Goal: Information Seeking & Learning: Learn about a topic

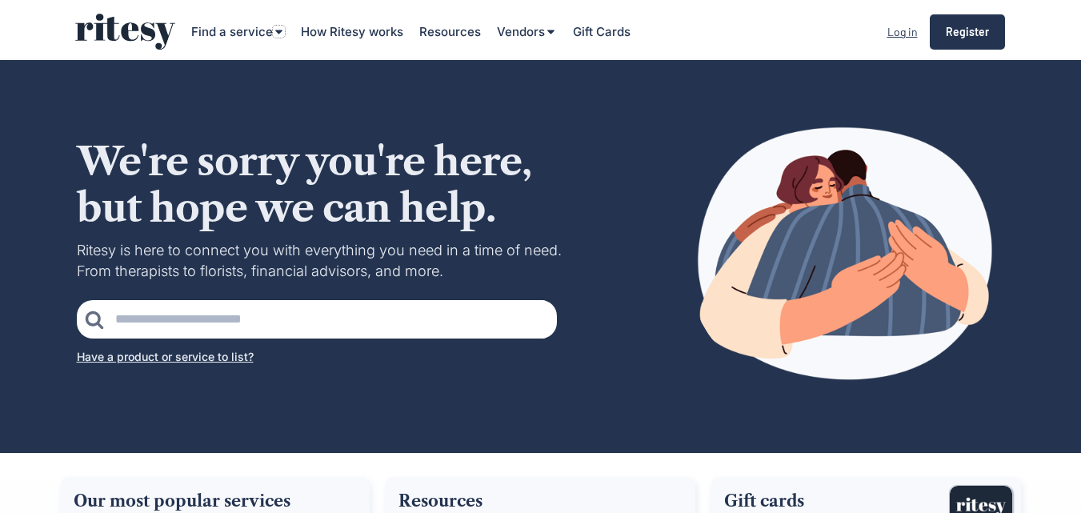
click at [279, 34] on icon at bounding box center [279, 32] width 12 height 12
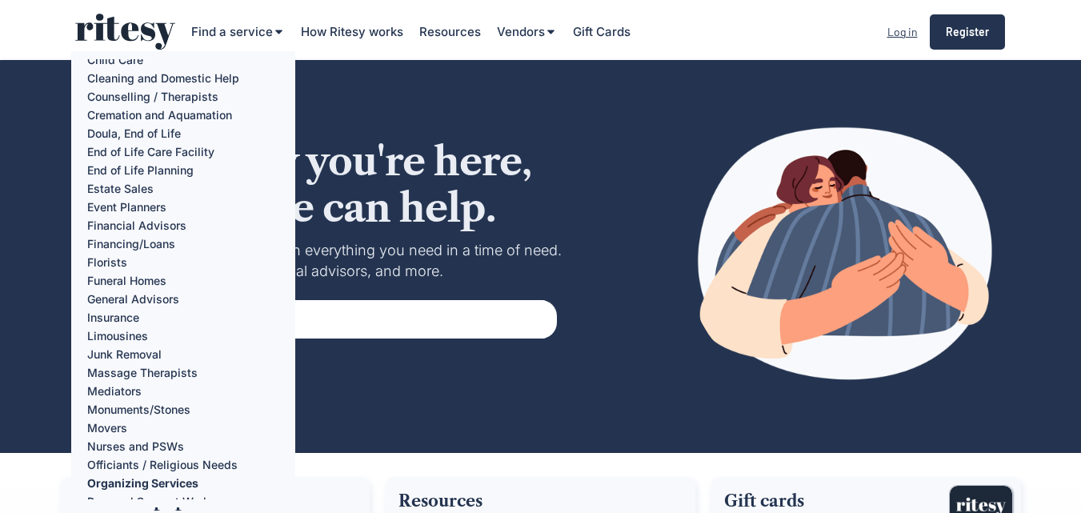
scroll to position [80, 0]
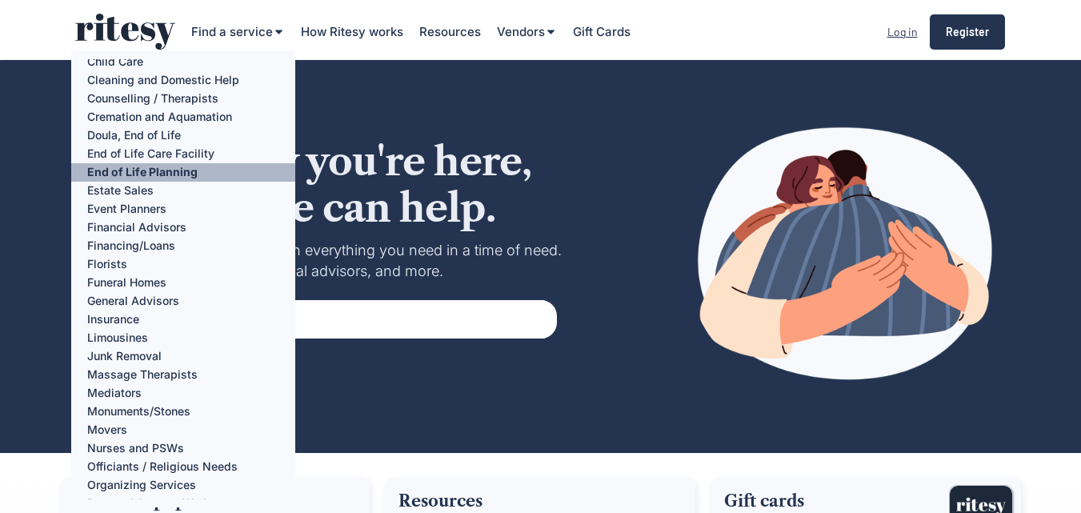
click at [172, 174] on div "End of Life Planning" at bounding box center [183, 172] width 224 height 18
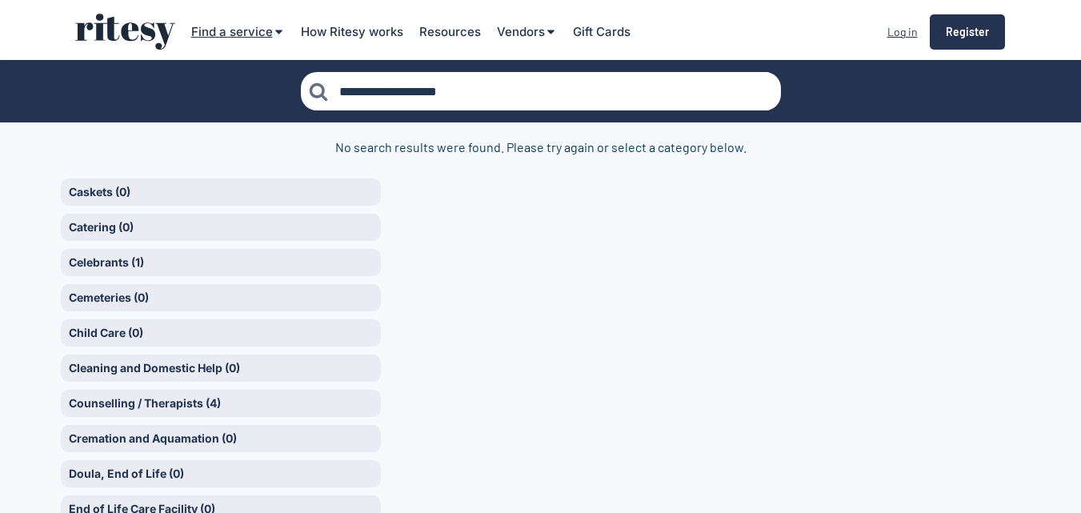
click at [243, 26] on div "Find a service" at bounding box center [232, 31] width 82 height 17
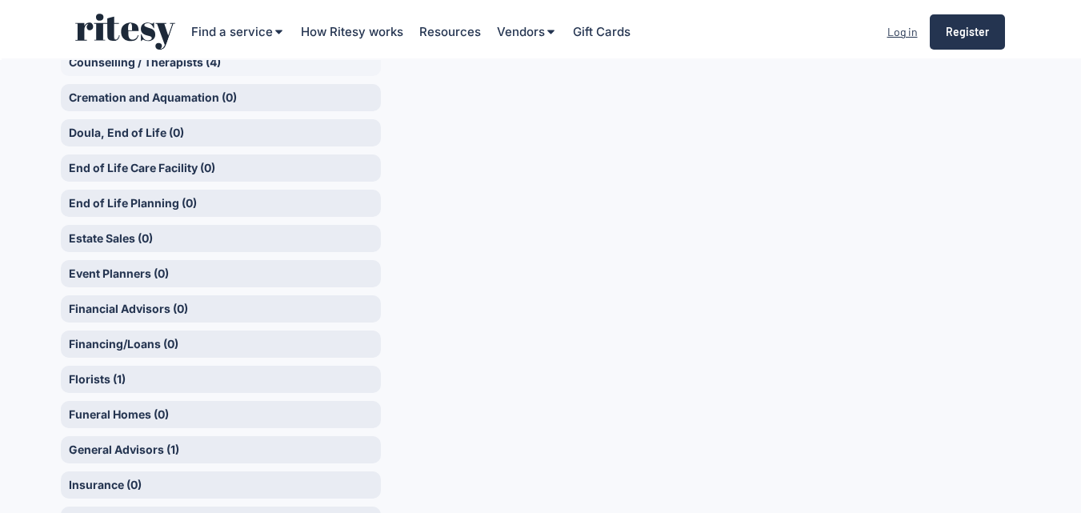
scroll to position [320, 0]
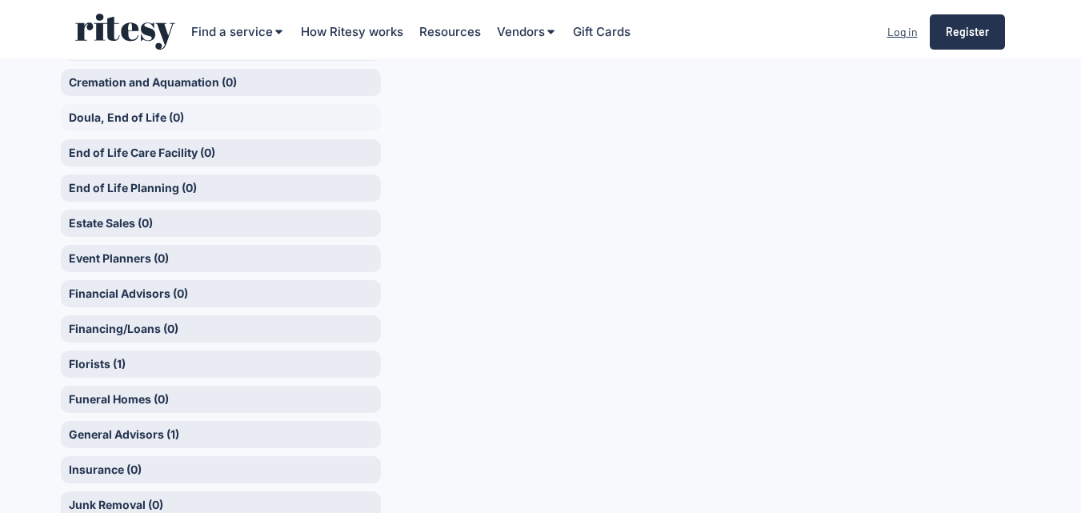
click at [127, 116] on div "Doula, End of Life (0)" at bounding box center [221, 117] width 320 height 27
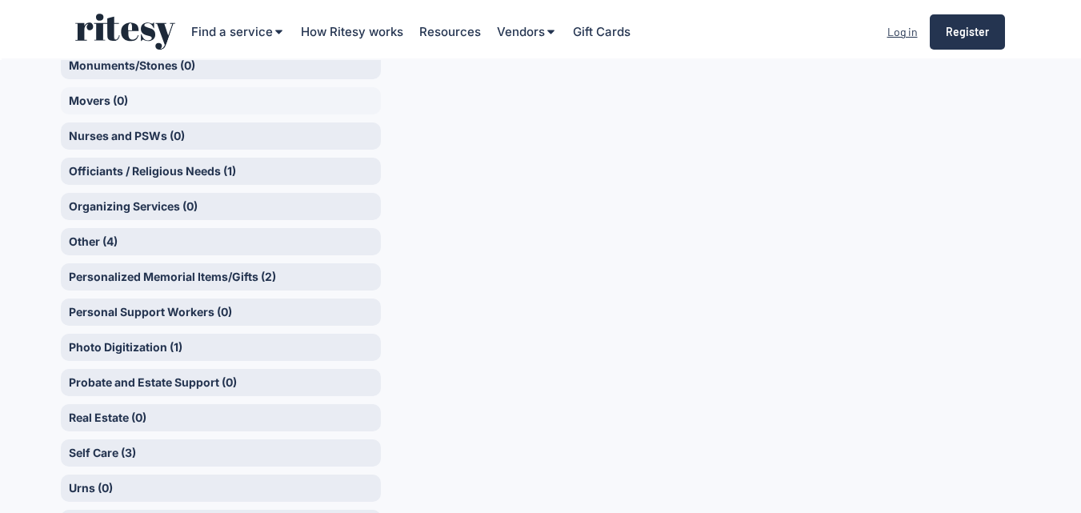
scroll to position [961, 0]
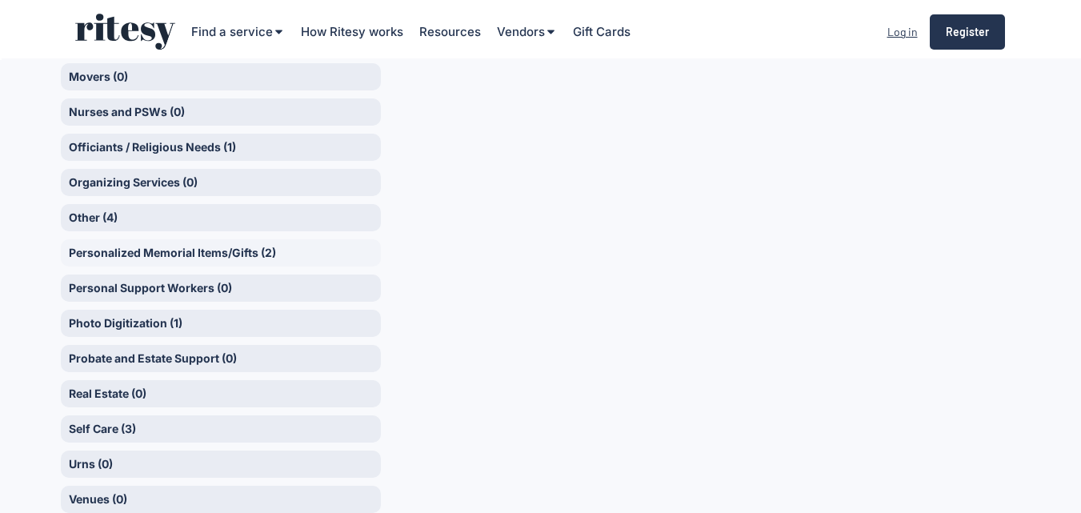
click at [142, 246] on div "Personalized Memorial Items/Gifts (2)" at bounding box center [221, 252] width 320 height 27
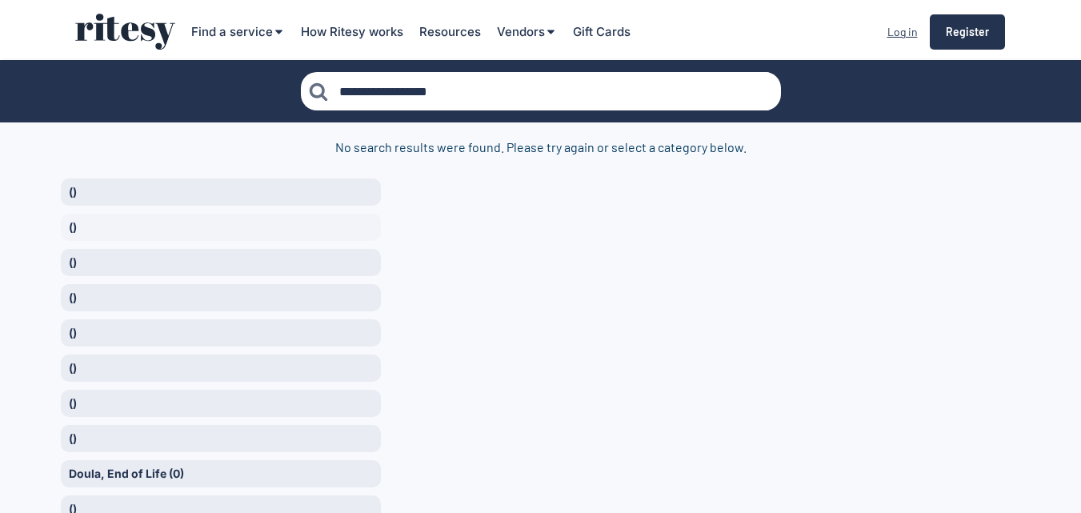
type input "**********"
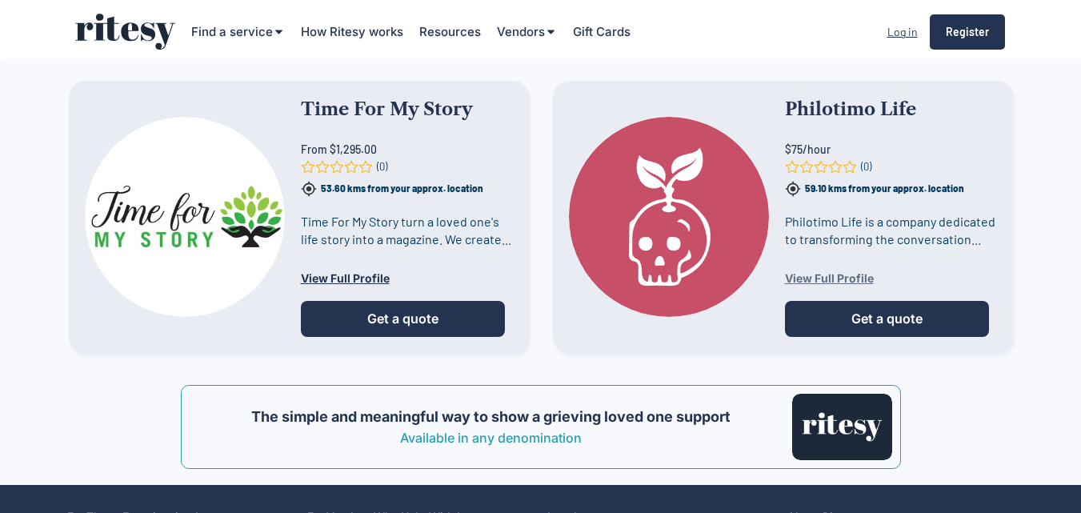
scroll to position [160, 0]
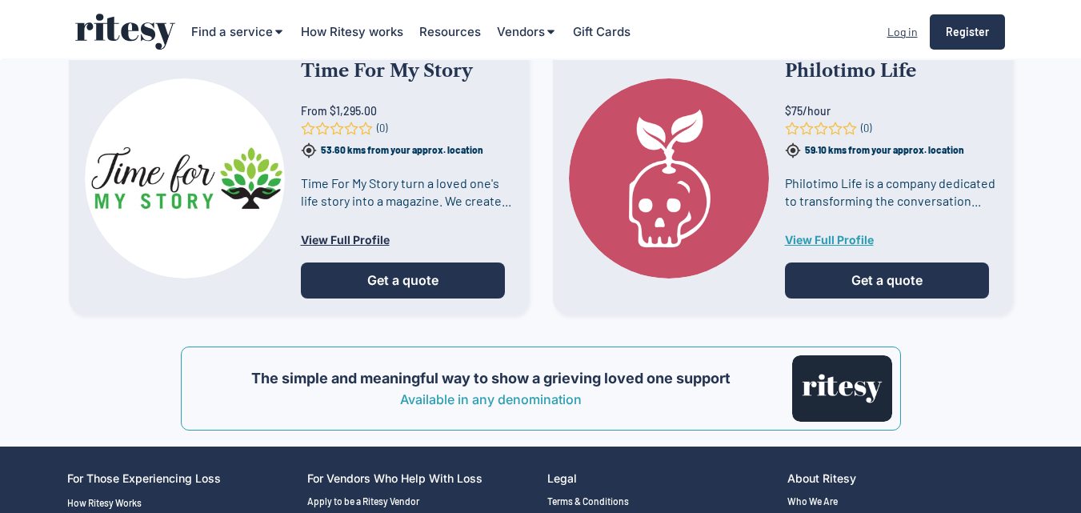
click at [836, 242] on div "View Full Profile" at bounding box center [891, 240] width 212 height 11
